Goal: Transaction & Acquisition: Download file/media

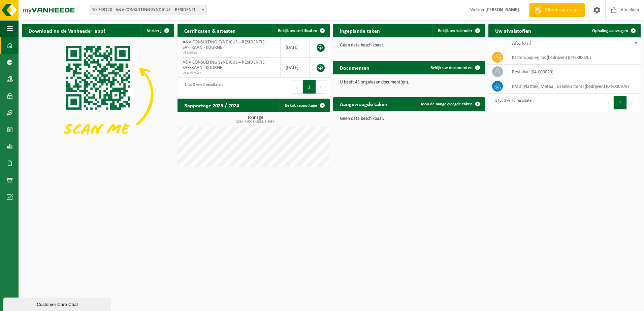
click at [526, 135] on div "Download nu de Vanheede+ app! Verberg Certificaten & attesten Bekijk uw certifi…" at bounding box center [331, 99] width 622 height 157
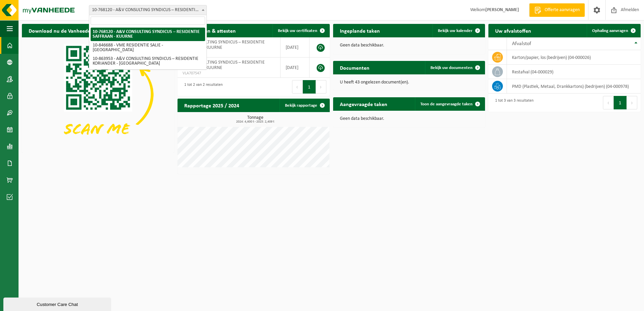
click at [165, 13] on span "10-768120 - A&V CONSULTING SYNDICUS – RESIDENTIE SAFFRAAN - KUURNE" at bounding box center [147, 9] width 117 height 9
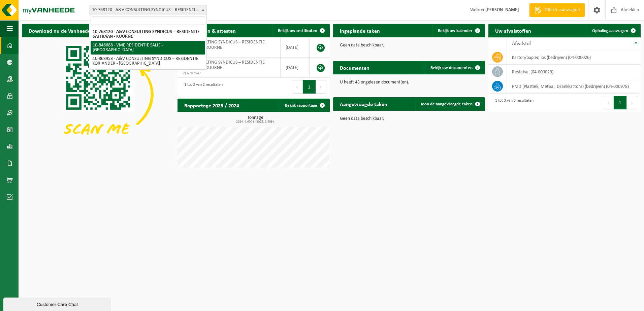
select select "94933"
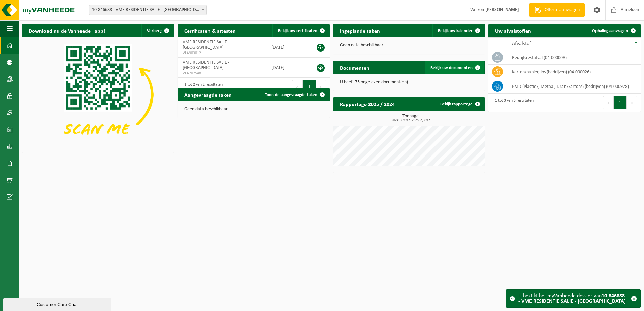
click at [458, 68] on span "Bekijk uw documenten" at bounding box center [452, 68] width 42 height 4
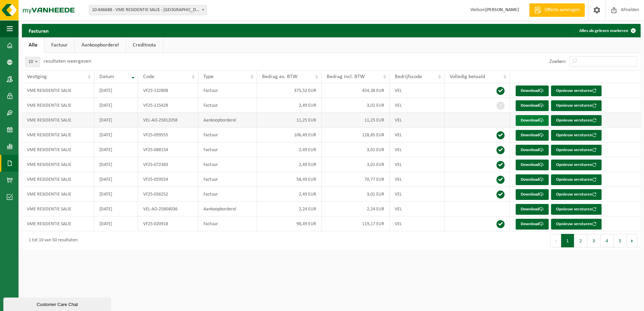
click at [527, 123] on link "Download" at bounding box center [532, 120] width 33 height 11
